Goal: Task Accomplishment & Management: Use online tool/utility

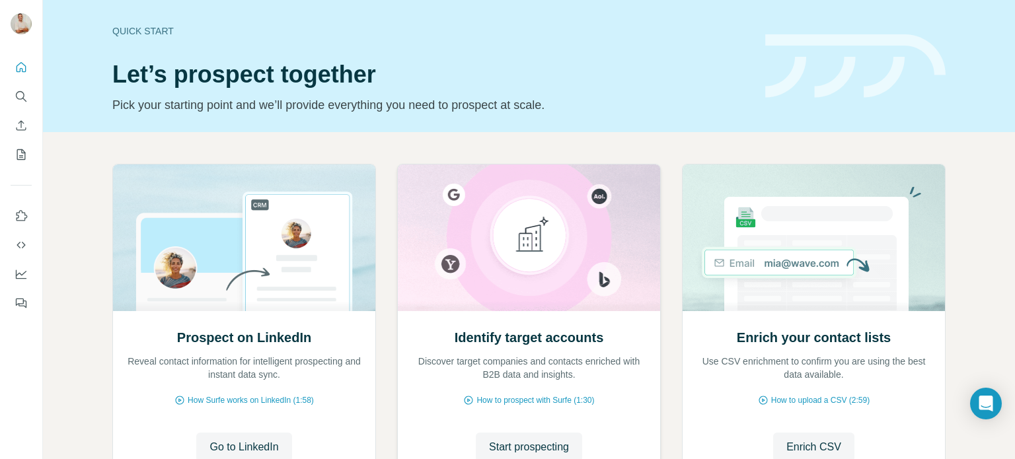
scroll to position [111, 0]
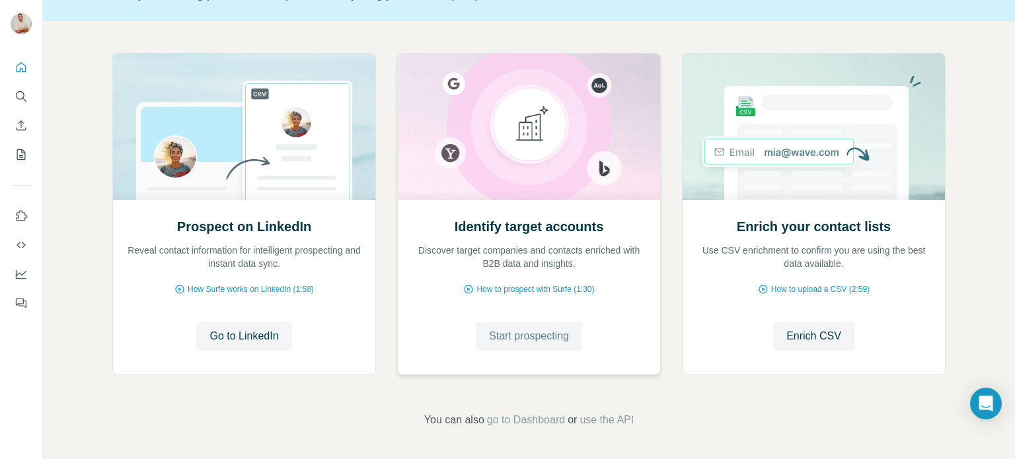
click at [511, 338] on span "Start prospecting" at bounding box center [529, 336] width 80 height 16
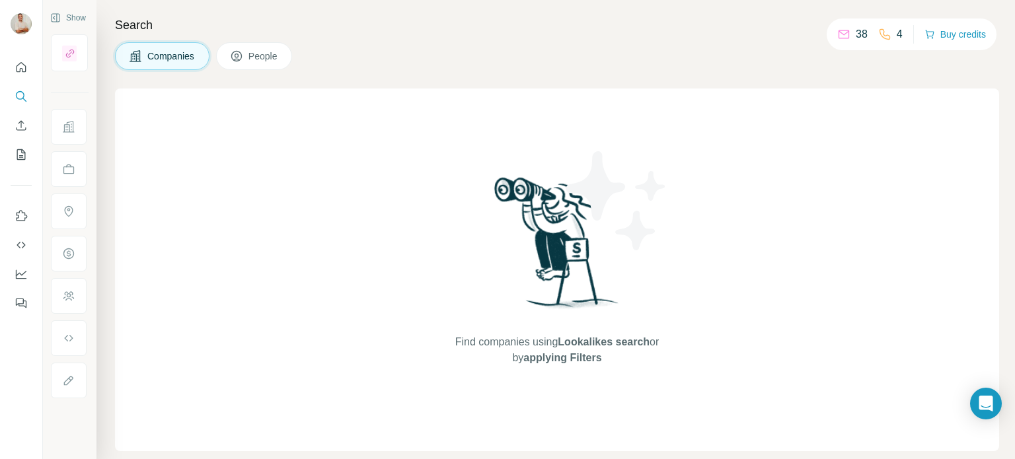
click at [859, 34] on p "38" at bounding box center [862, 34] width 12 height 16
click at [571, 383] on div "Find companies using Lookalikes search or by applying Filters" at bounding box center [557, 270] width 238 height 363
click at [577, 349] on span "Find companies using Lookalikes search or by applying Filters" at bounding box center [556, 350] width 211 height 32
click at [251, 57] on span "People" at bounding box center [263, 56] width 30 height 13
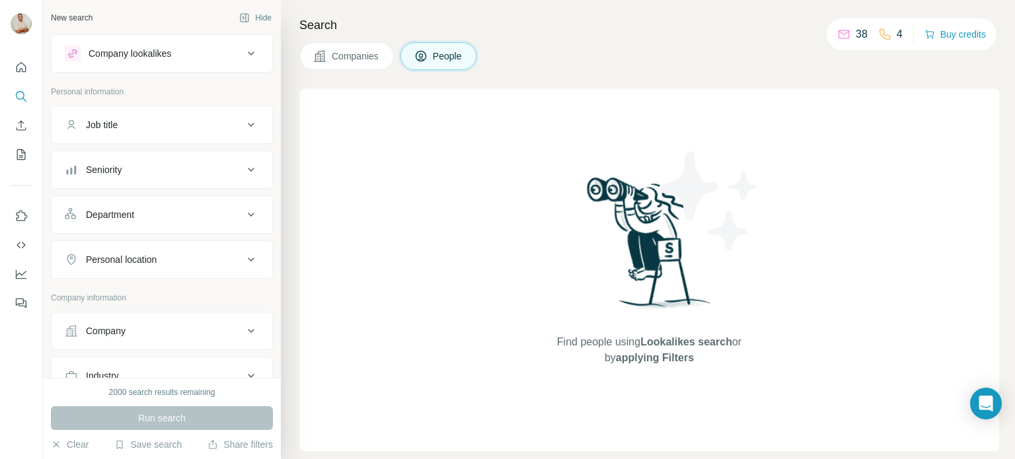
click at [229, 119] on div "Job title" at bounding box center [154, 124] width 178 height 13
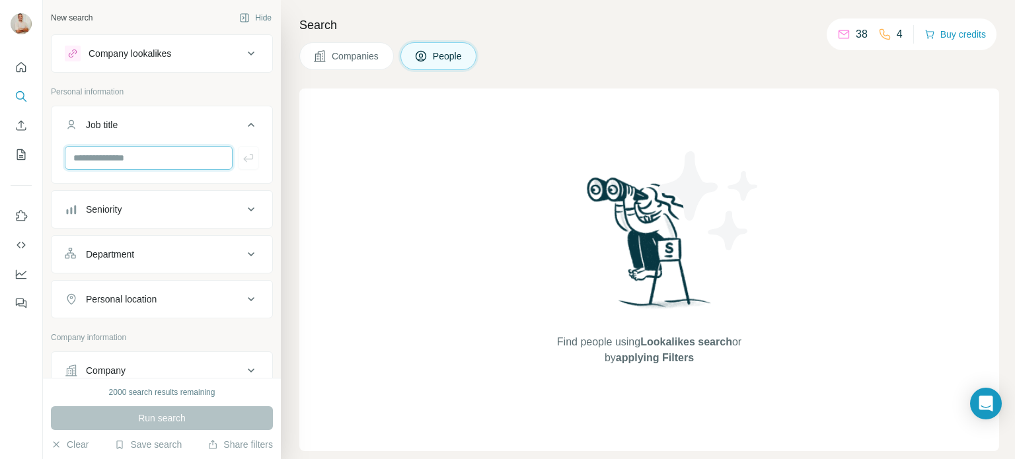
click at [174, 152] on input "text" at bounding box center [149, 158] width 168 height 24
type input "**"
click at [192, 190] on div "Seniority" at bounding box center [162, 209] width 222 height 38
click at [190, 208] on div "Seniority" at bounding box center [154, 209] width 178 height 13
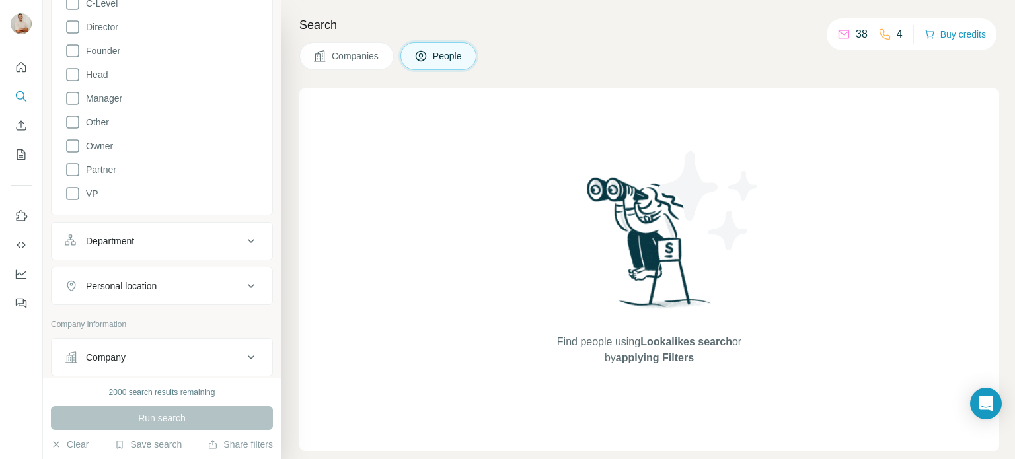
scroll to position [132, 0]
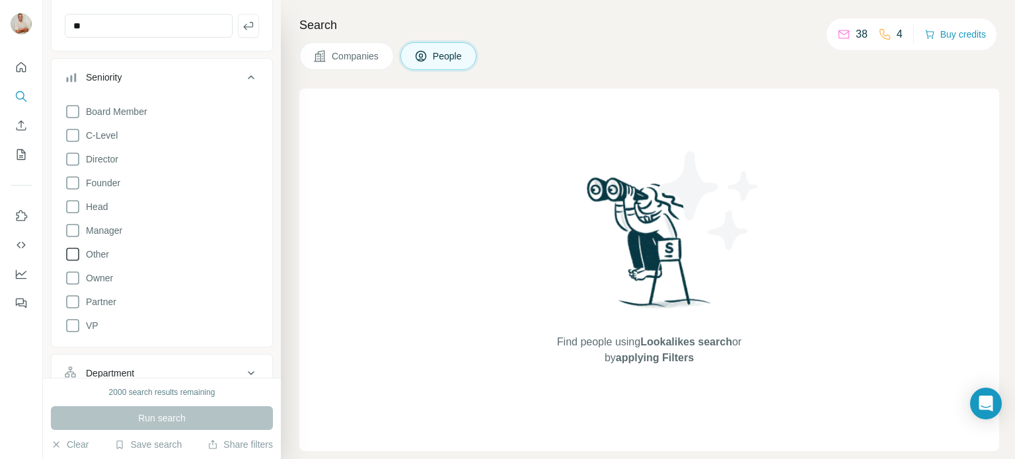
click at [73, 253] on icon at bounding box center [73, 254] width 16 height 16
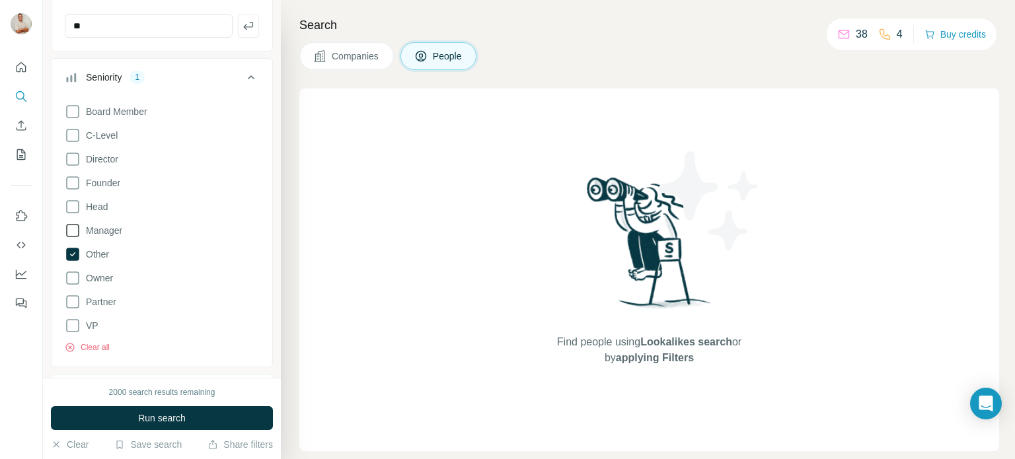
click at [69, 232] on icon at bounding box center [73, 231] width 16 height 16
click at [73, 151] on icon at bounding box center [73, 159] width 16 height 16
click at [75, 135] on icon at bounding box center [73, 136] width 16 height 16
click at [74, 275] on icon at bounding box center [73, 278] width 16 height 16
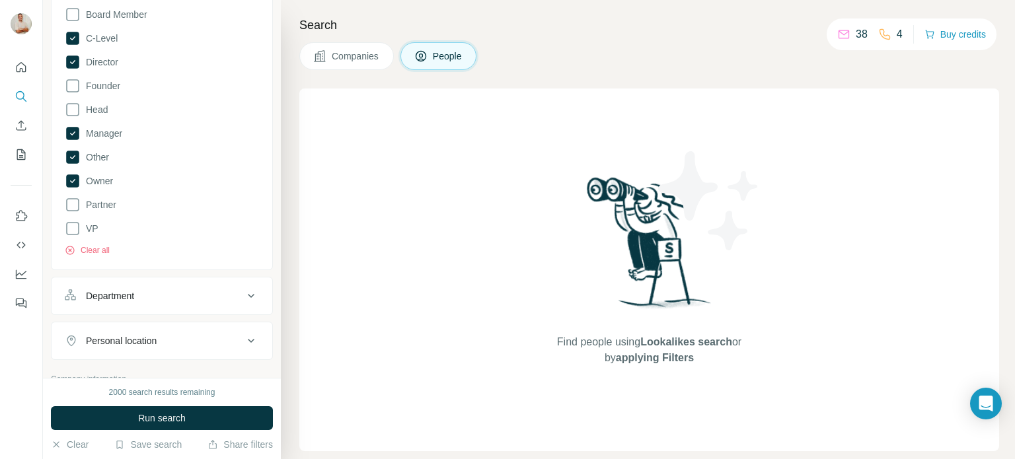
scroll to position [264, 0]
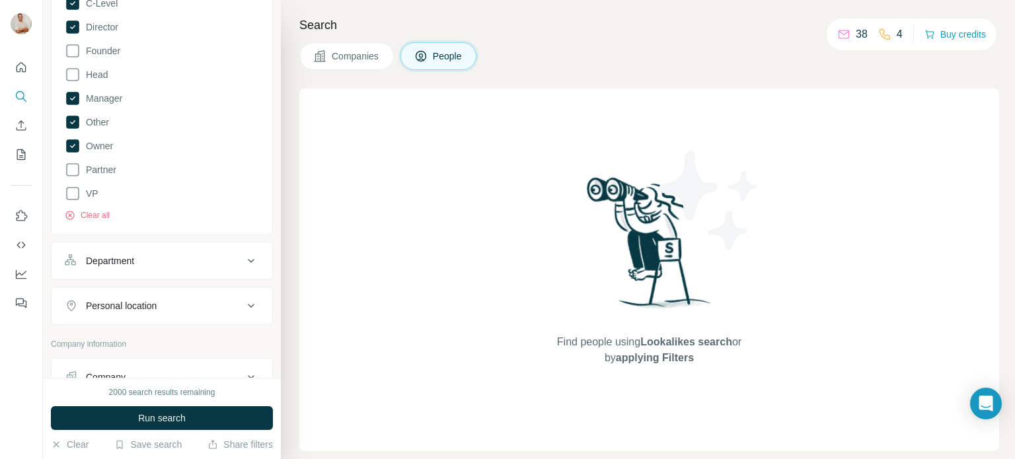
click at [157, 266] on button "Department" at bounding box center [162, 261] width 221 height 32
click at [164, 289] on input at bounding box center [154, 294] width 163 height 15
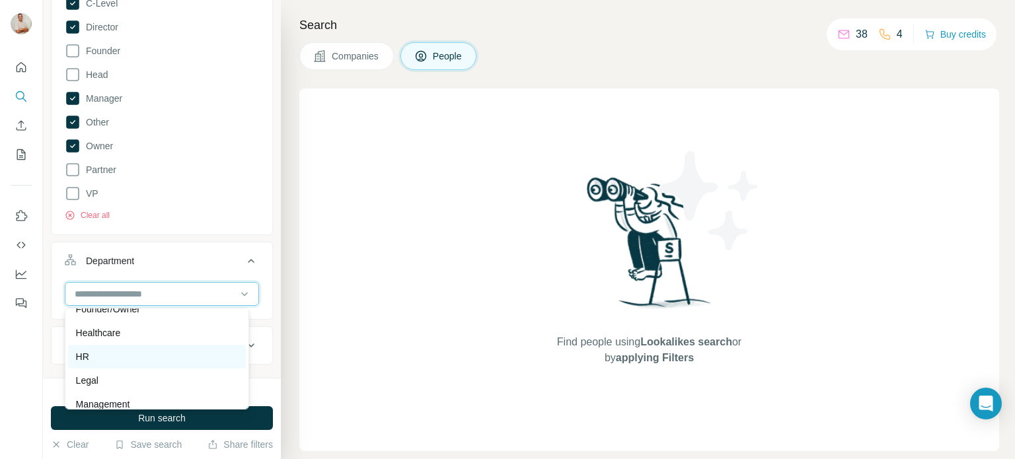
scroll to position [188, 0]
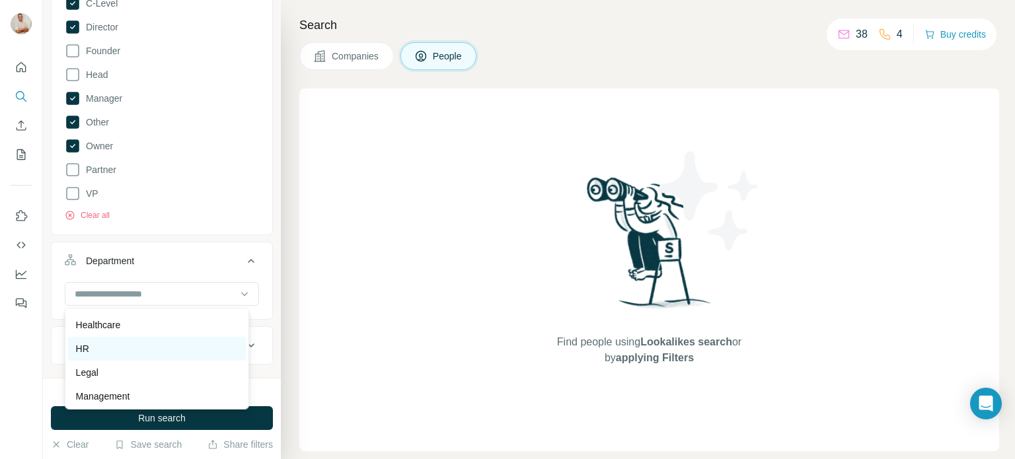
click at [108, 353] on div "HR" at bounding box center [157, 348] width 162 height 13
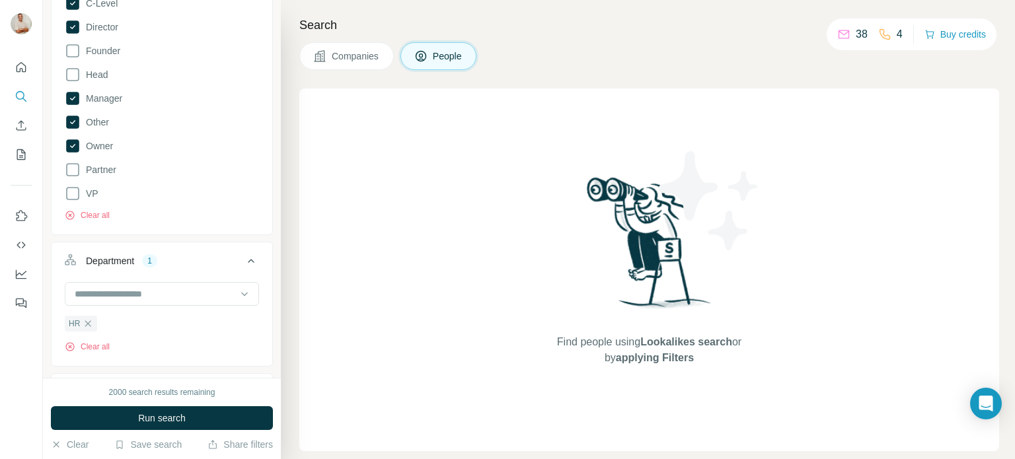
scroll to position [396, 0]
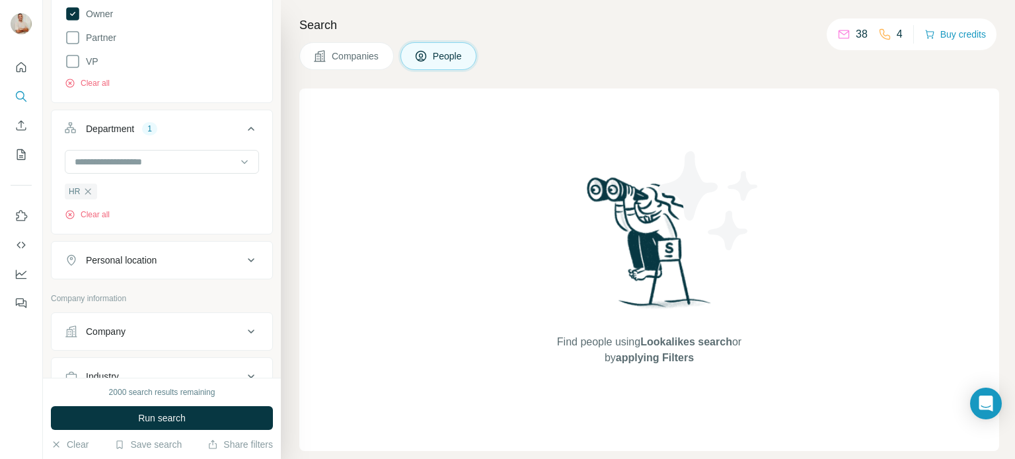
click at [191, 257] on div "Personal location" at bounding box center [154, 260] width 178 height 13
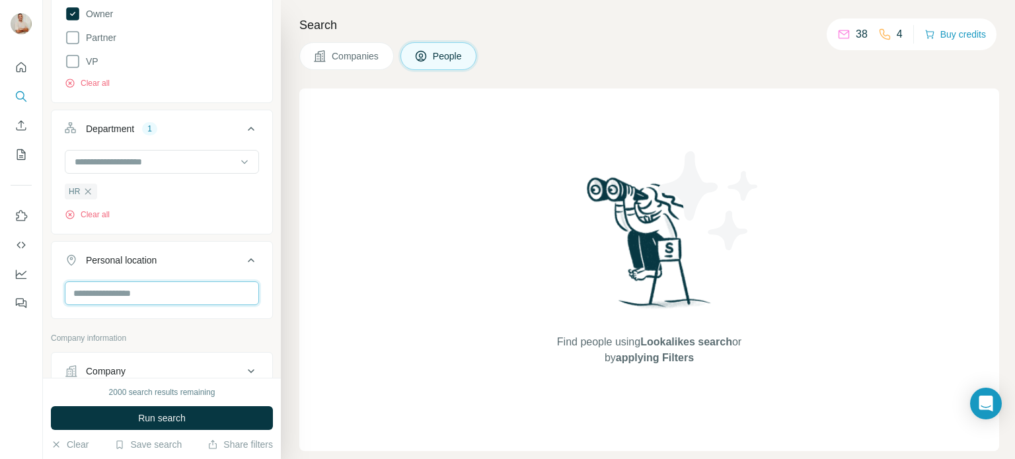
click at [184, 295] on input "text" at bounding box center [162, 293] width 194 height 24
type input "******"
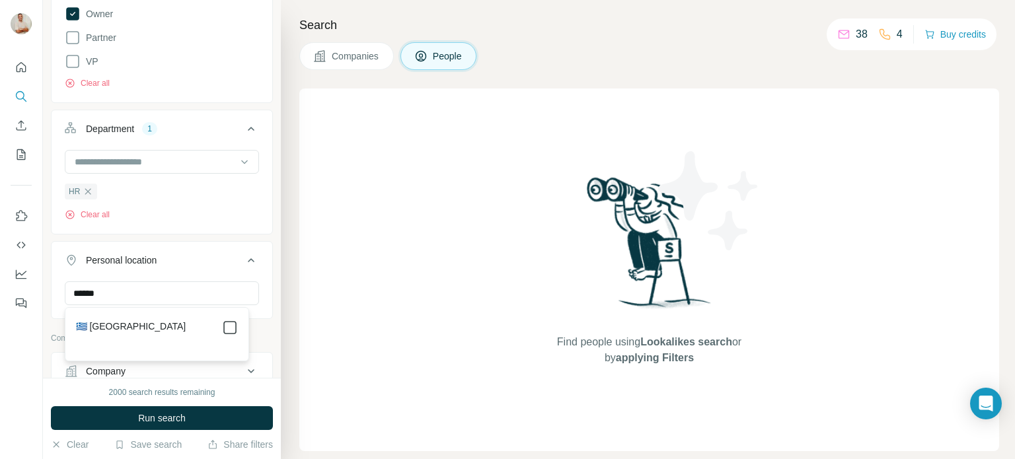
click at [237, 326] on icon at bounding box center [230, 328] width 16 height 16
click at [184, 373] on div "Company lookalikes Personal information Job title ** Seniority 5 Board Member C…" at bounding box center [162, 172] width 222 height 1069
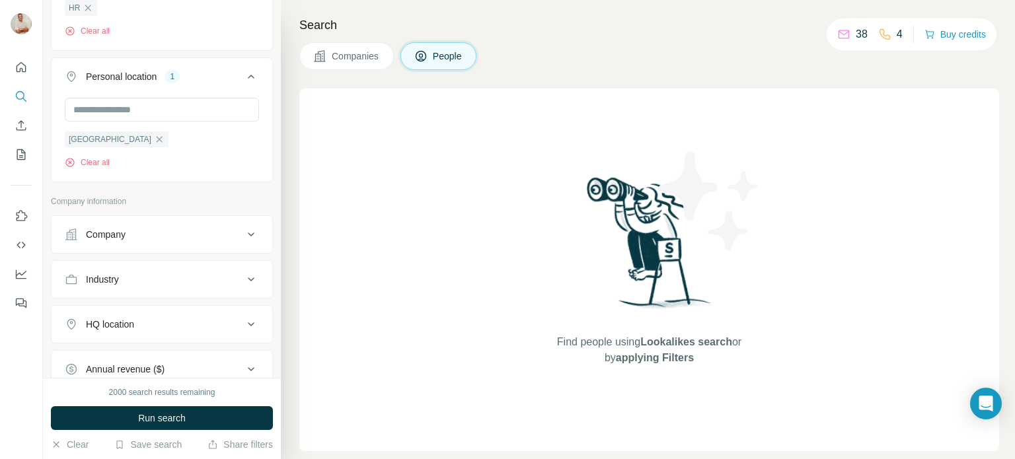
scroll to position [595, 0]
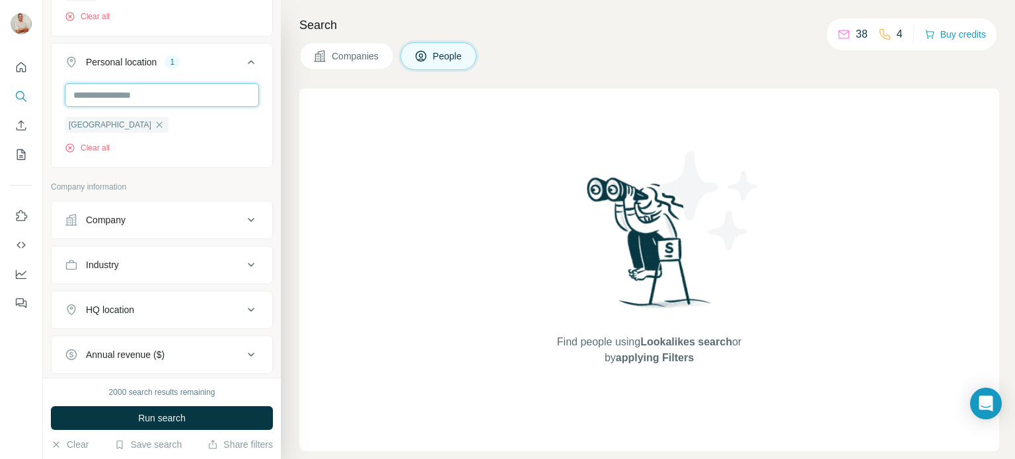
click at [143, 93] on input "text" at bounding box center [162, 95] width 194 height 24
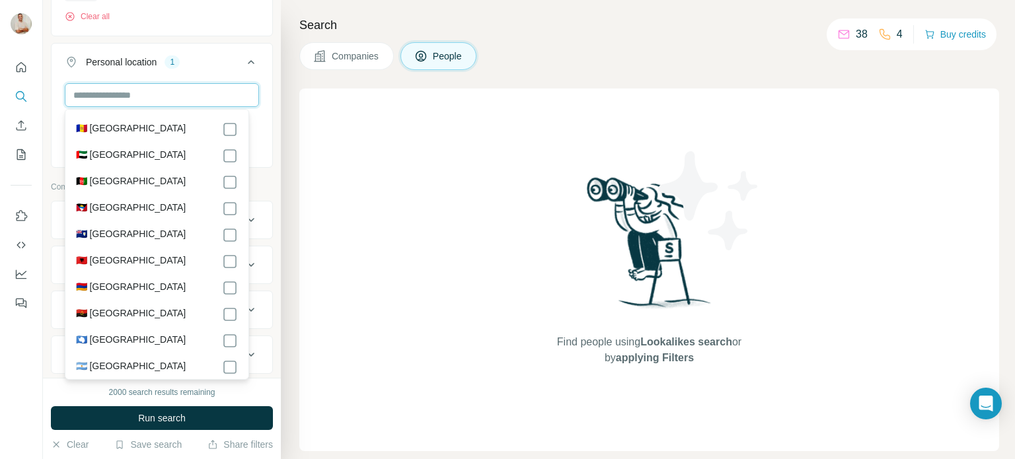
click at [143, 94] on input "text" at bounding box center [162, 95] width 194 height 24
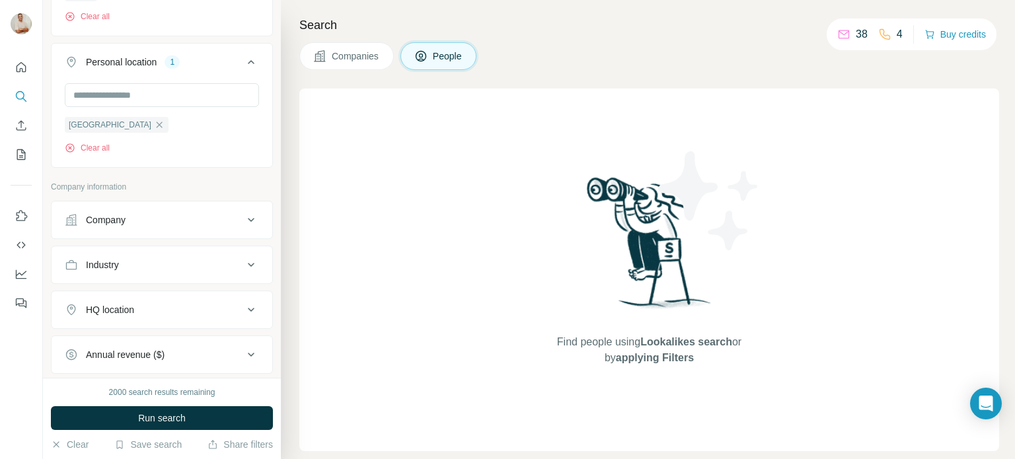
click at [249, 217] on button "Company" at bounding box center [162, 220] width 221 height 32
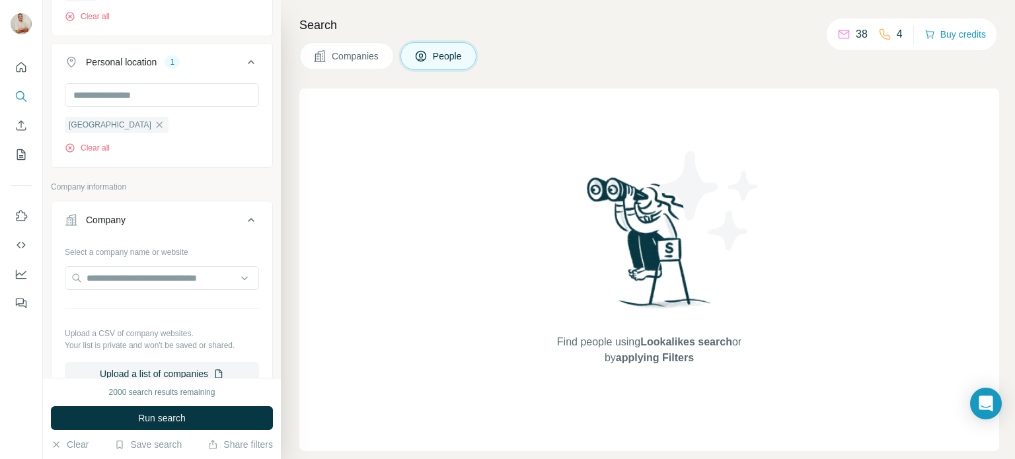
click at [243, 217] on icon at bounding box center [251, 220] width 16 height 16
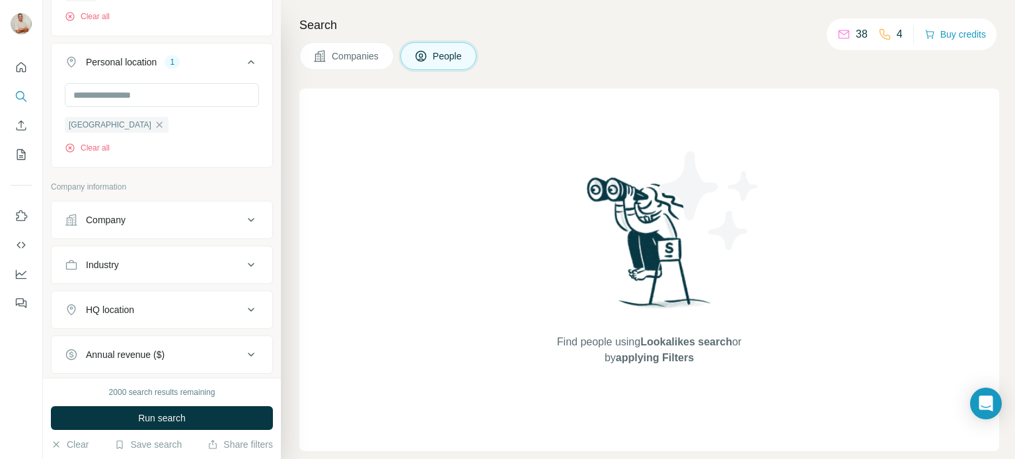
click at [243, 217] on icon at bounding box center [251, 220] width 16 height 16
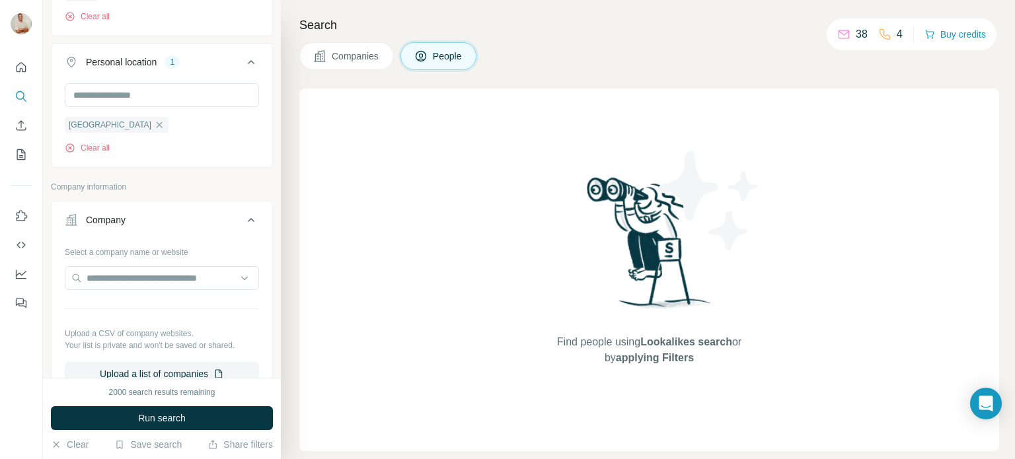
click at [243, 217] on icon at bounding box center [251, 220] width 16 height 16
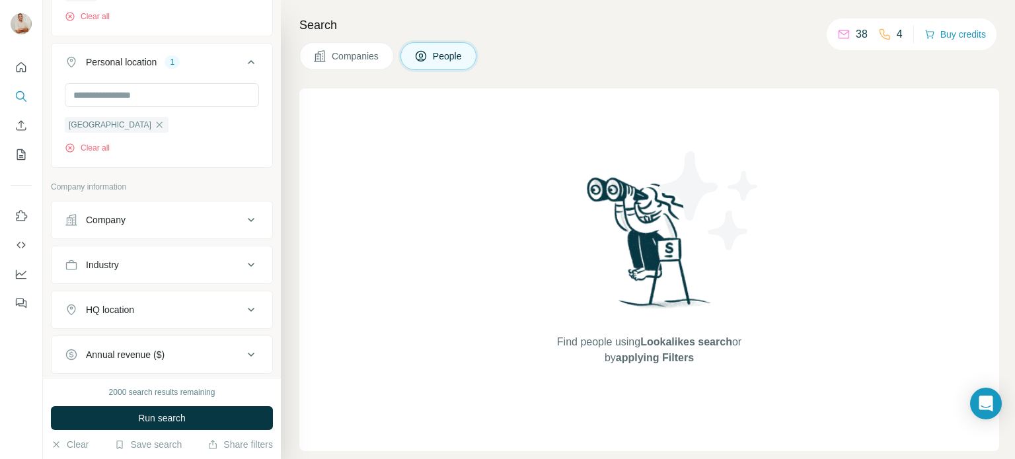
click at [227, 311] on div "HQ location" at bounding box center [154, 309] width 178 height 13
click at [124, 345] on input "text" at bounding box center [162, 343] width 194 height 24
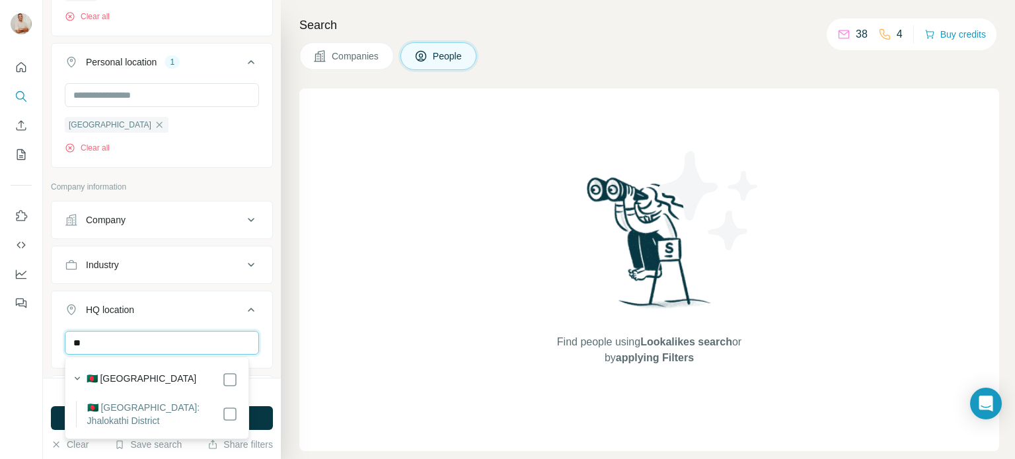
type input "*"
type input "******"
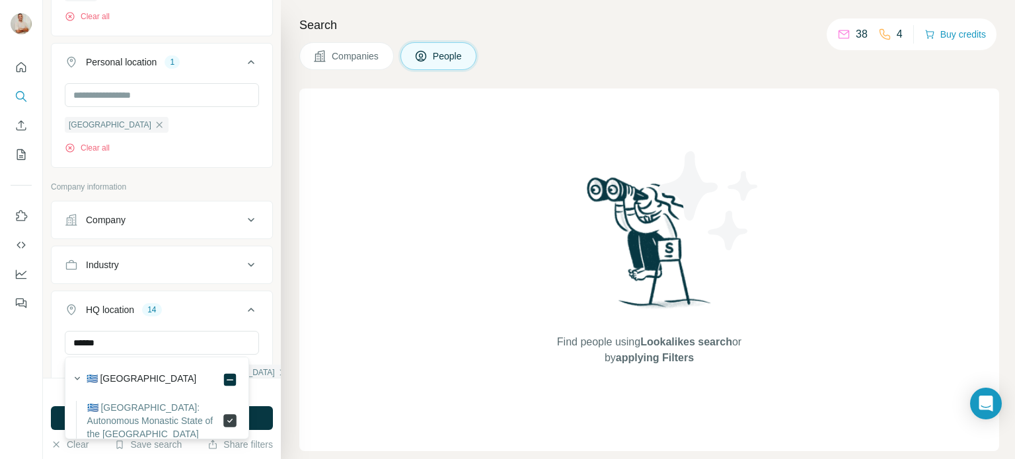
click at [222, 413] on icon at bounding box center [230, 421] width 16 height 16
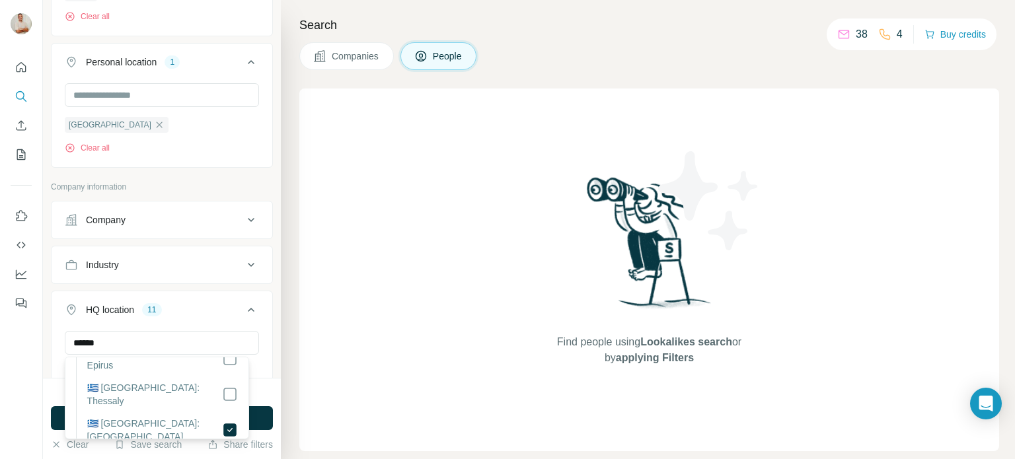
scroll to position [198, 0]
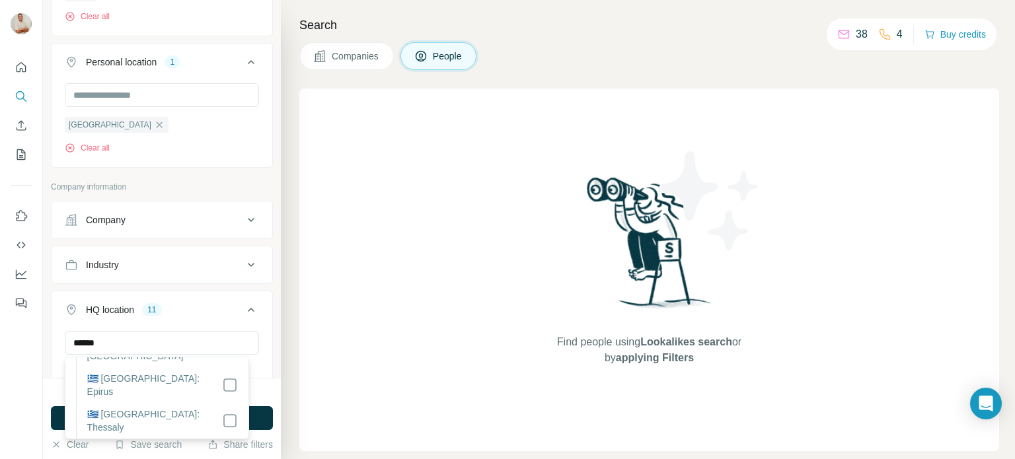
click at [222, 449] on icon at bounding box center [230, 457] width 16 height 16
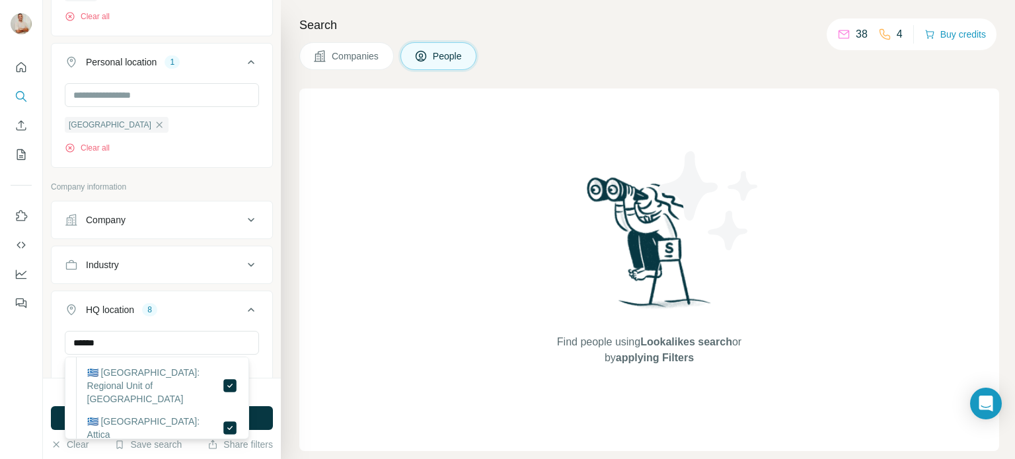
scroll to position [396, 0]
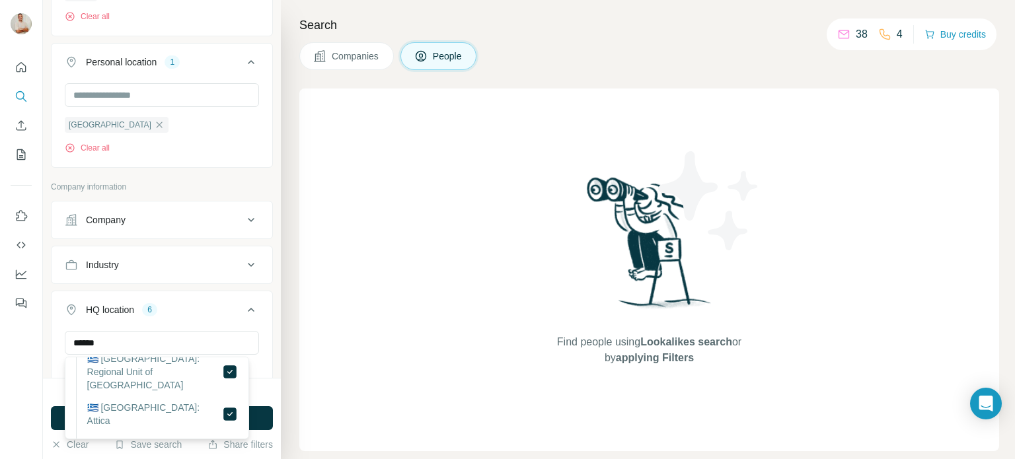
scroll to position [330, 0]
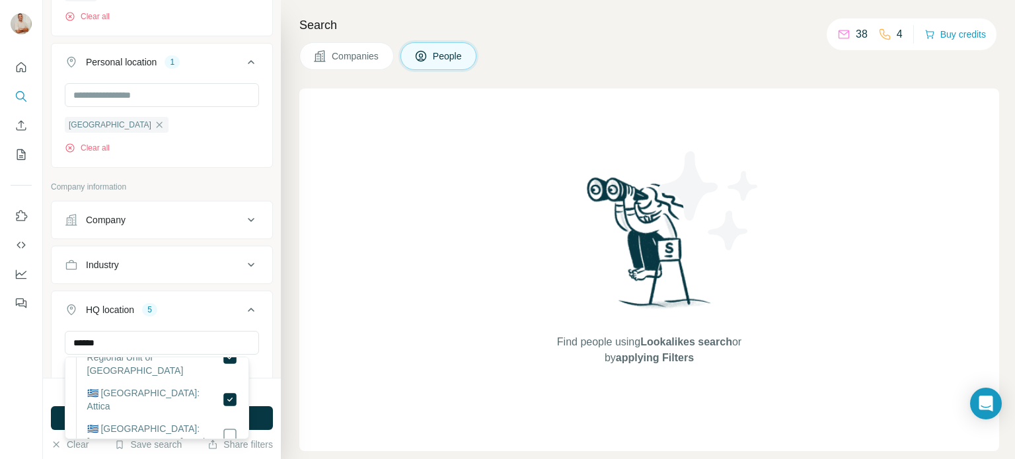
scroll to position [415, 0]
click at [333, 398] on div "Find people using Lookalikes search or by applying Filters" at bounding box center [649, 270] width 700 height 363
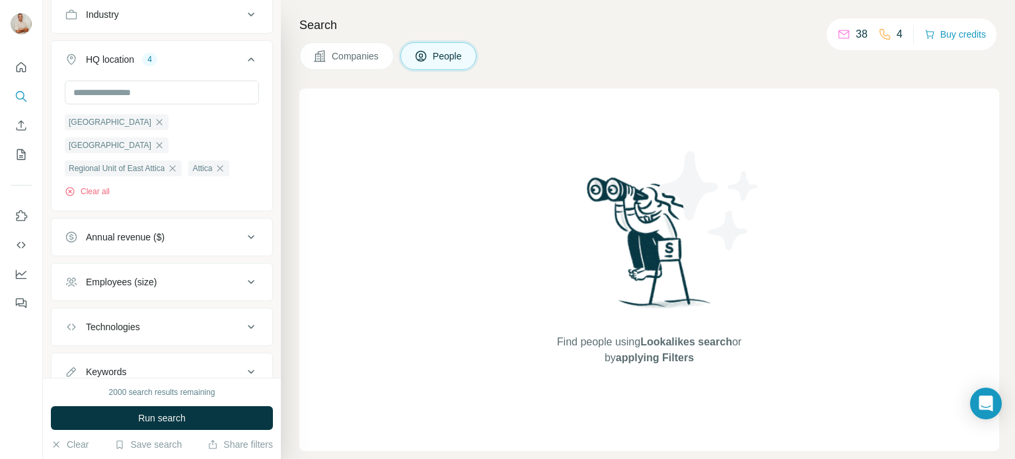
scroll to position [859, 0]
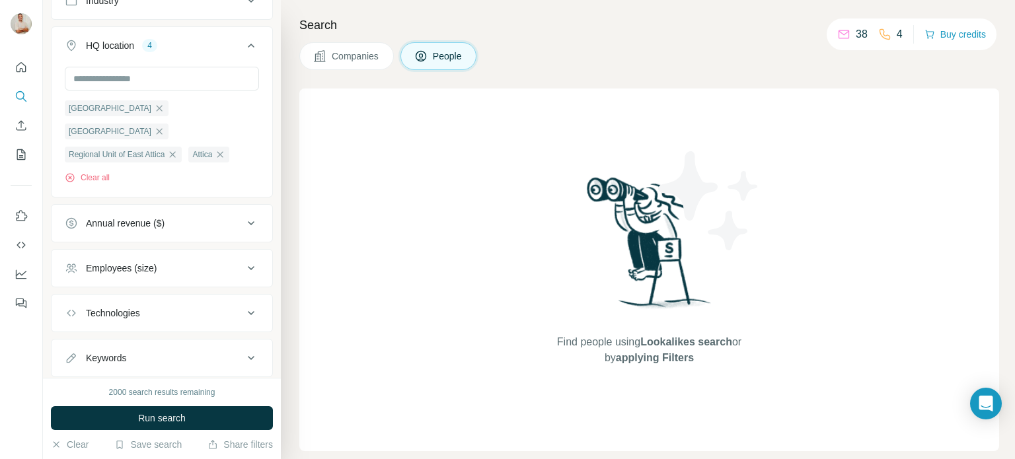
click at [207, 274] on div "Employees (size)" at bounding box center [154, 268] width 178 height 13
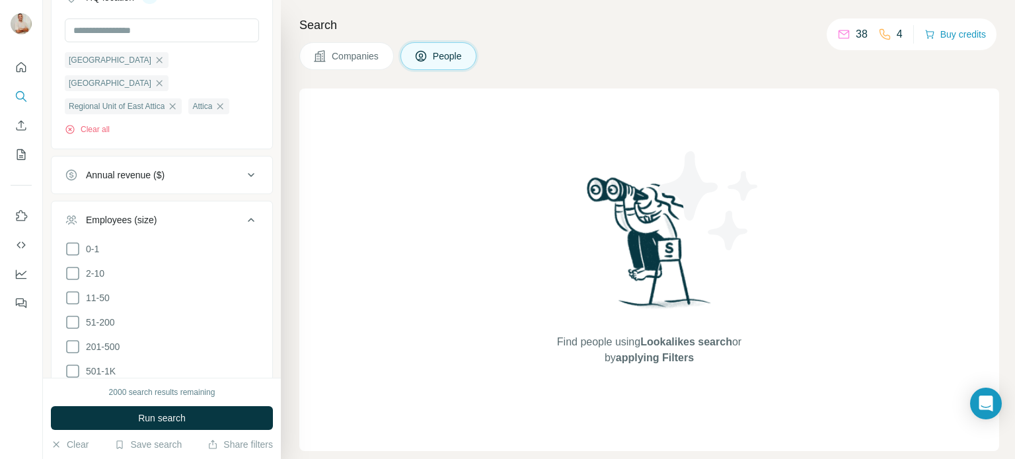
scroll to position [925, 0]
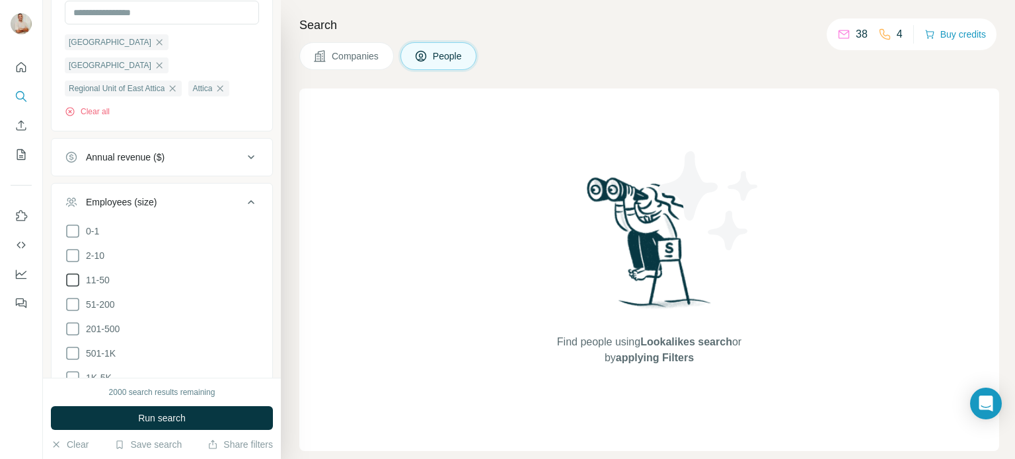
click at [67, 278] on icon at bounding box center [73, 280] width 16 height 16
click at [73, 307] on icon at bounding box center [73, 305] width 16 height 16
click at [80, 342] on ul "0-1 2-10 11-50 [PHONE_NUMBER] 501-1K 1K-5K 5K-10K 10K-50K 50K-100K 100K-500K 50…" at bounding box center [162, 365] width 194 height 285
click at [79, 336] on icon at bounding box center [73, 329] width 16 height 16
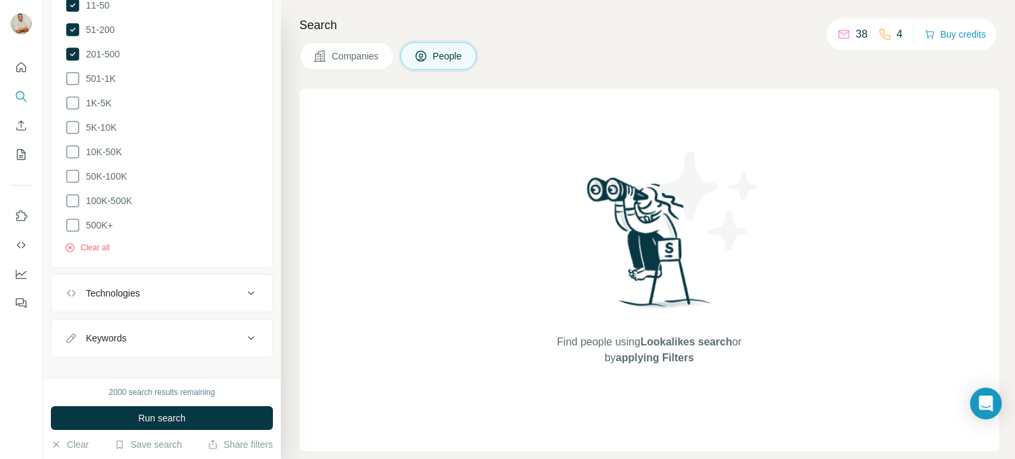
scroll to position [1213, 0]
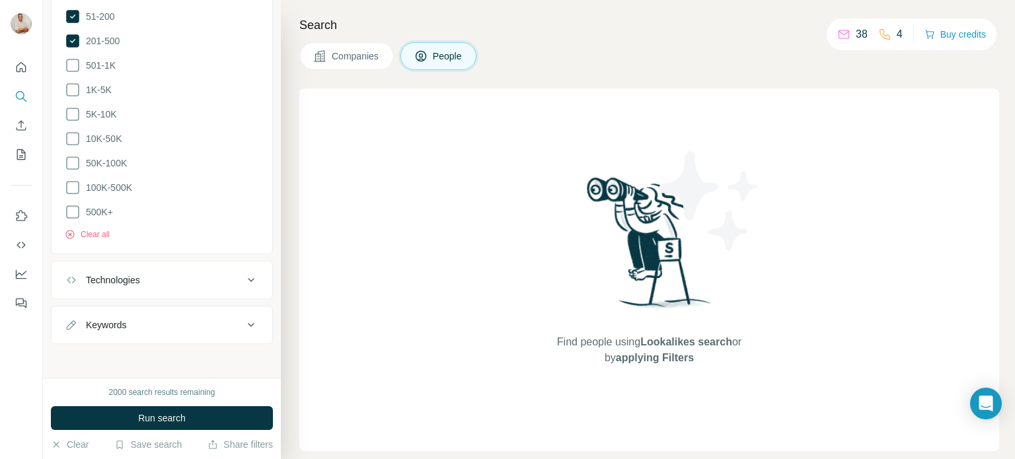
click at [243, 281] on icon at bounding box center [251, 280] width 16 height 16
click at [243, 279] on icon at bounding box center [251, 280] width 16 height 16
click at [194, 411] on button "Run search" at bounding box center [162, 418] width 222 height 24
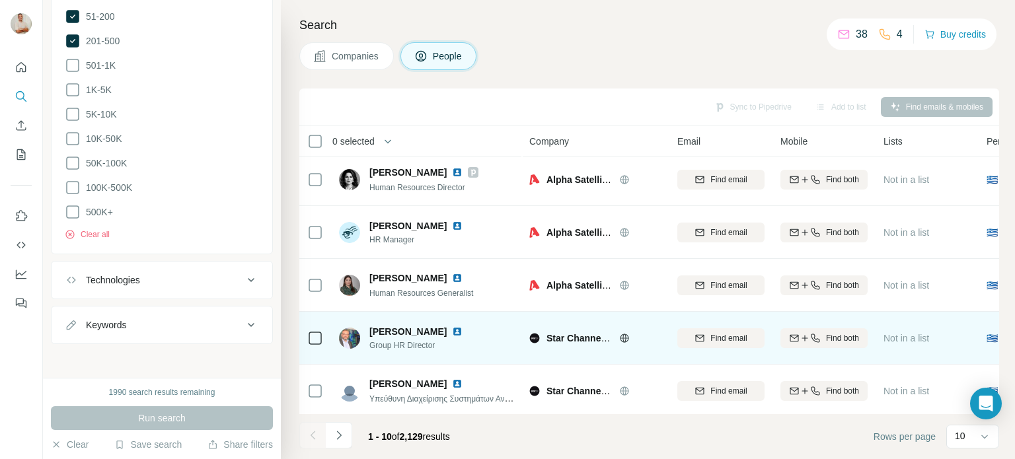
scroll to position [0, 0]
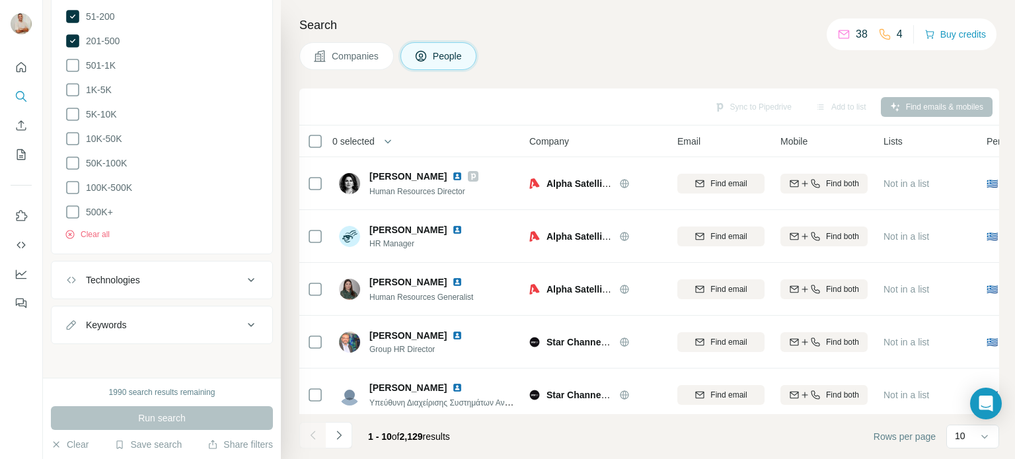
click at [369, 55] on span "Companies" at bounding box center [356, 56] width 48 height 13
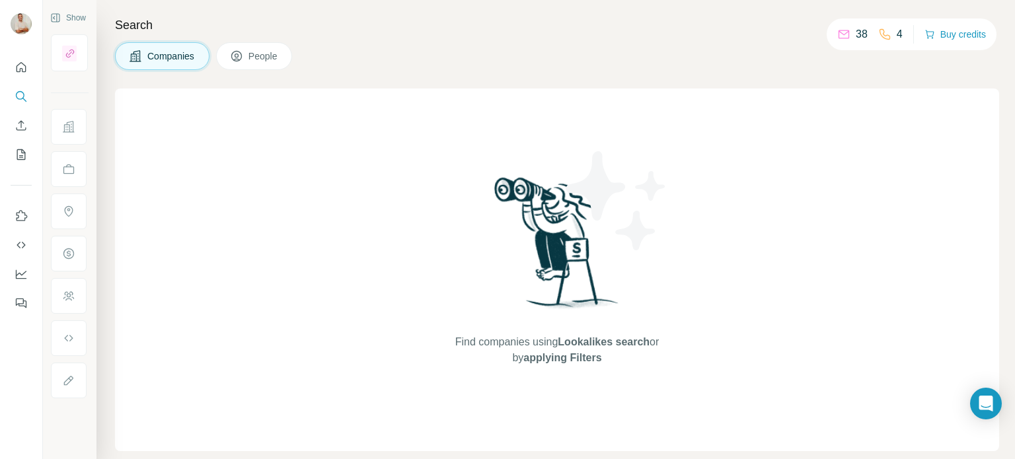
click at [276, 57] on span "People" at bounding box center [263, 56] width 30 height 13
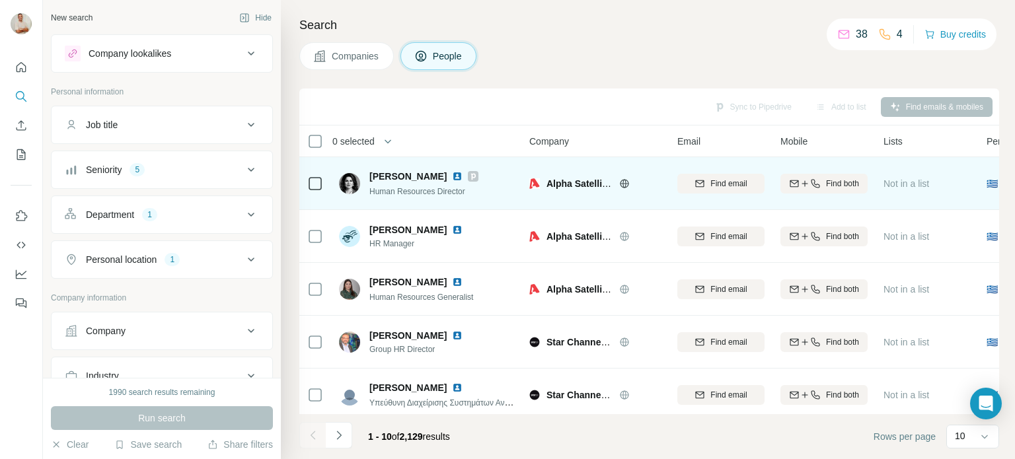
click at [435, 174] on span "[PERSON_NAME]" at bounding box center [407, 176] width 77 height 13
click at [484, 174] on div "[PERSON_NAME] Human Resources Director" at bounding box center [427, 183] width 176 height 36
click at [477, 175] on icon at bounding box center [473, 176] width 8 height 11
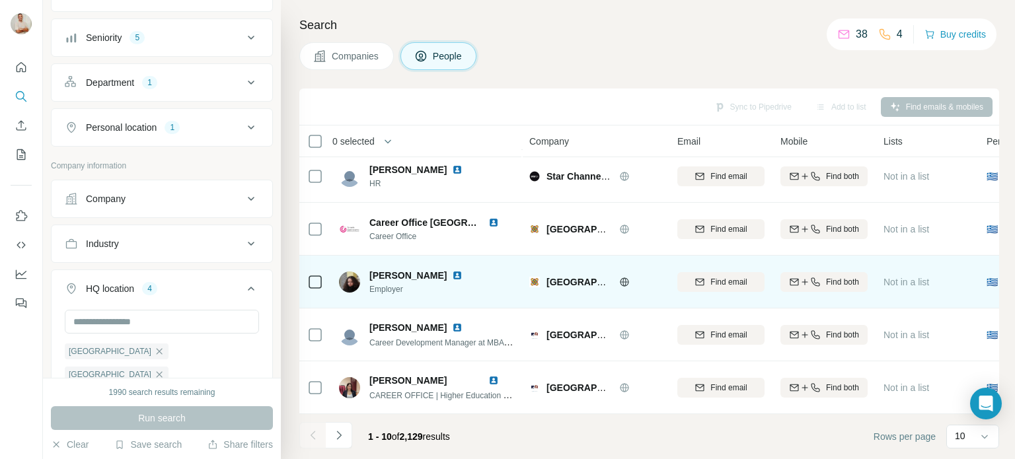
scroll to position [278, 0]
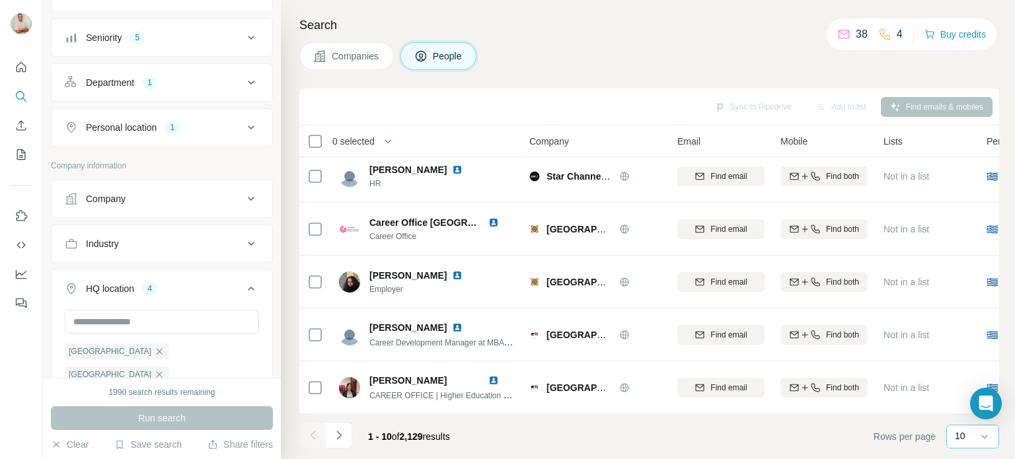
click at [974, 445] on div "10" at bounding box center [971, 437] width 33 height 22
click at [977, 340] on div "60" at bounding box center [972, 335] width 30 height 13
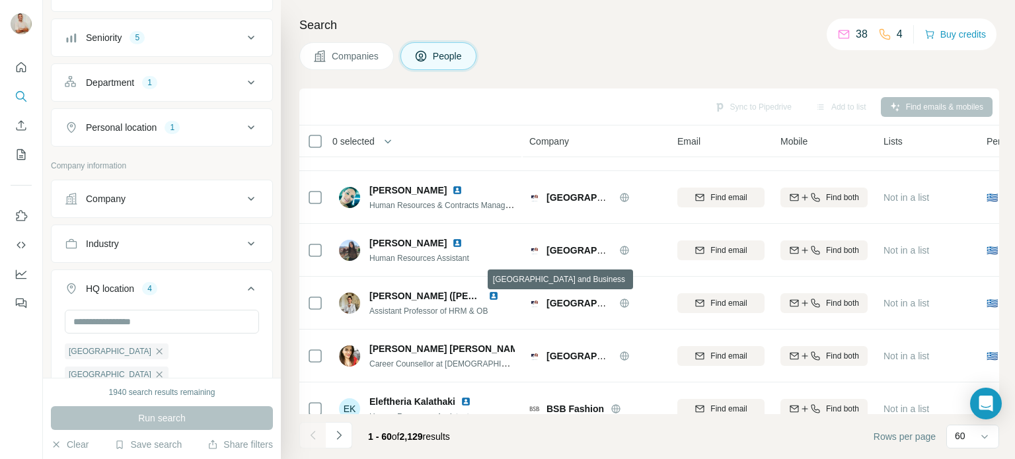
scroll to position [1004, 0]
